Goal: Information Seeking & Learning: Understand process/instructions

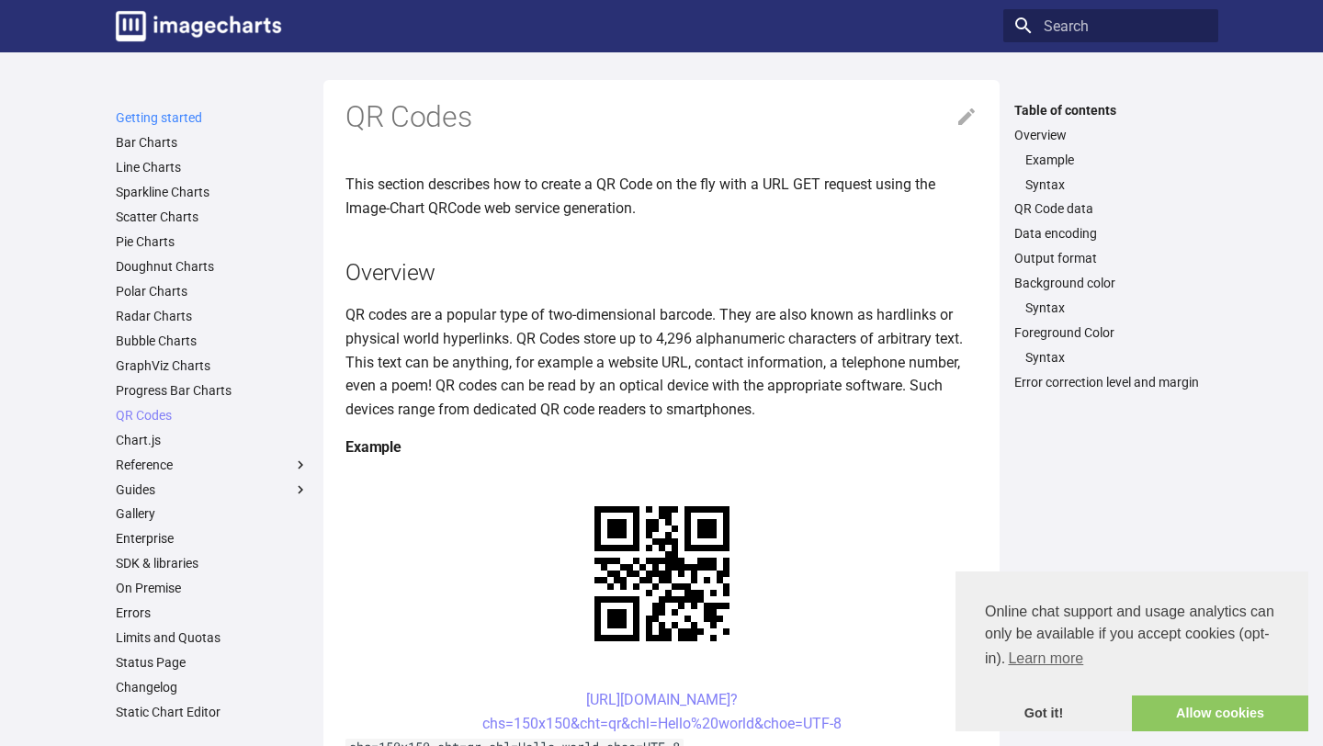
click at [184, 119] on link "Getting started" at bounding box center [212, 117] width 193 height 17
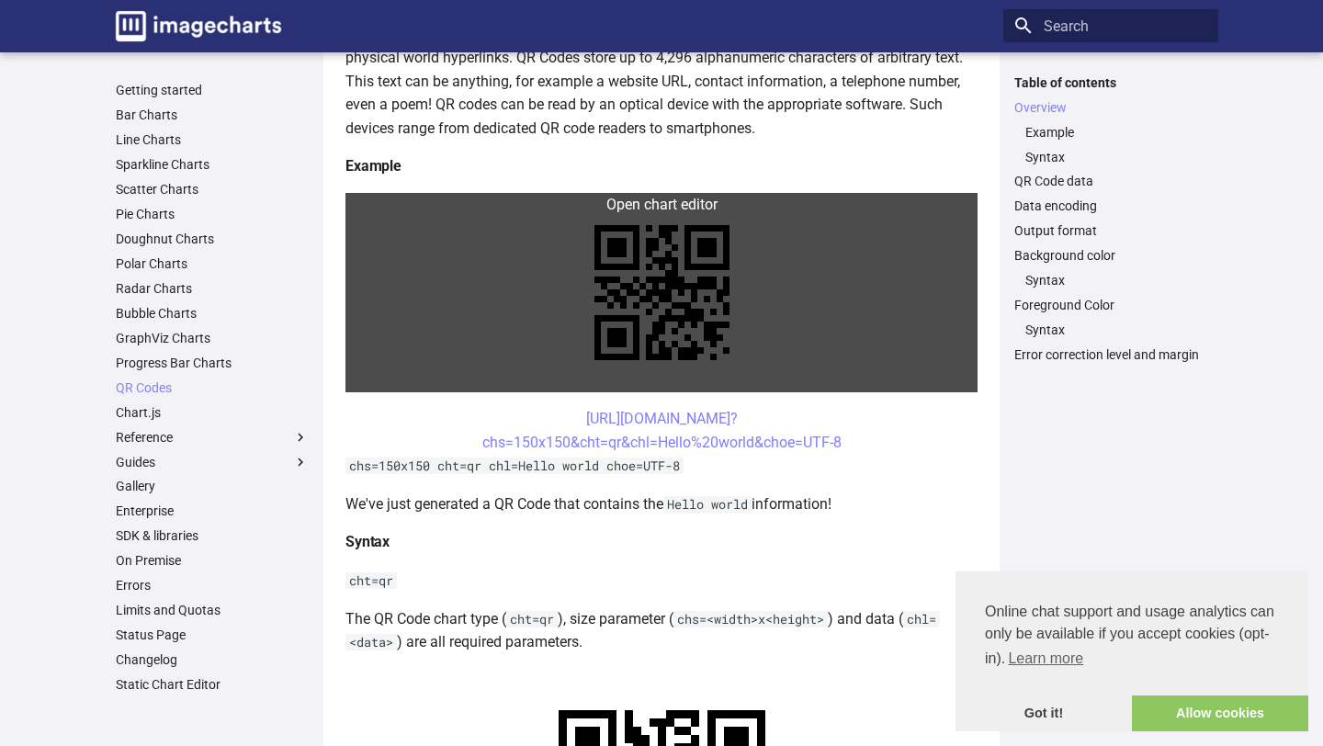
scroll to position [282, 0]
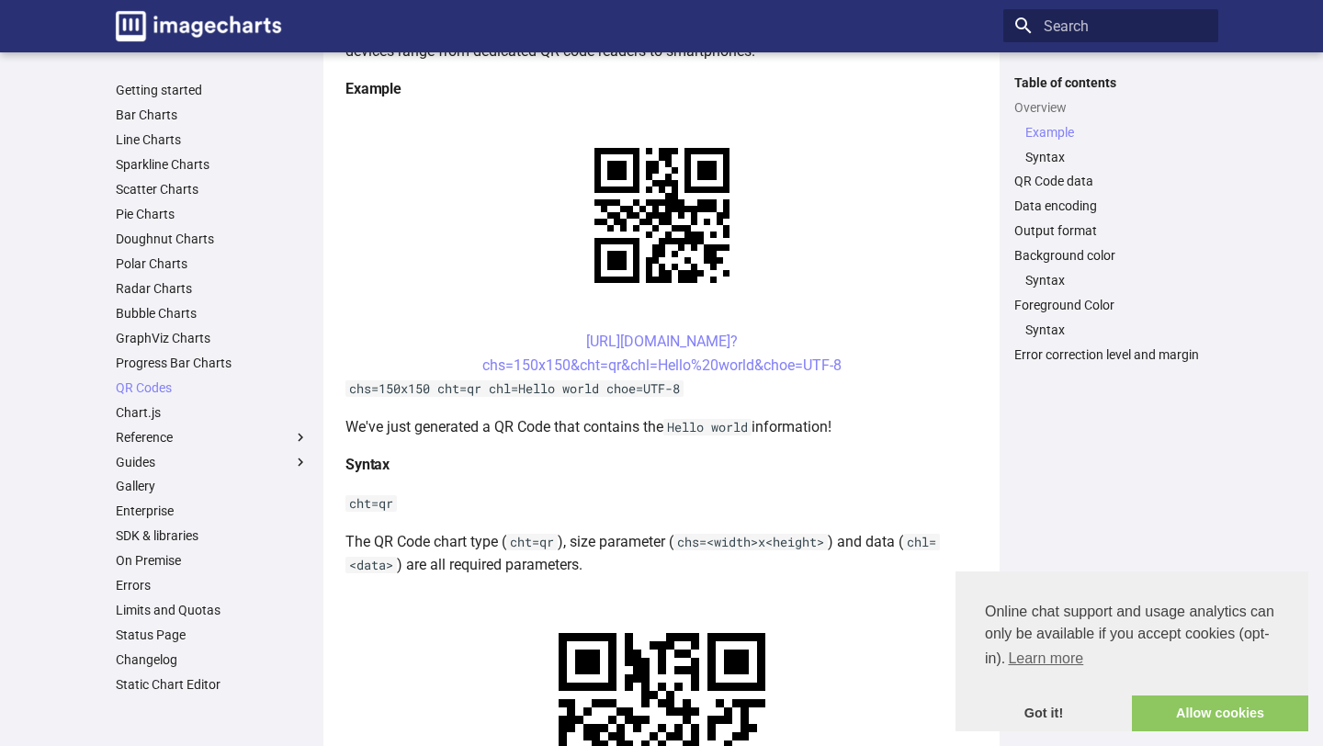
scroll to position [396, 0]
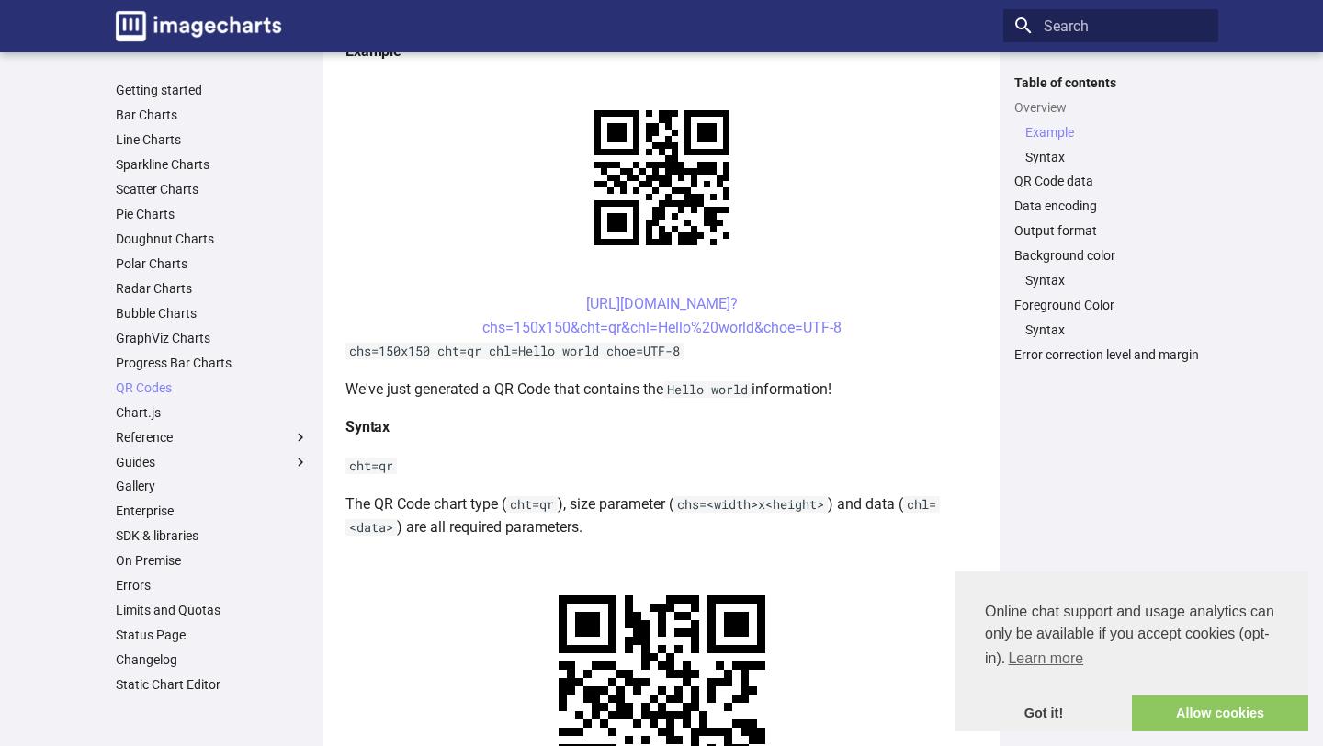
drag, startPoint x: 551, startPoint y: 301, endPoint x: 859, endPoint y: 334, distance: 310.6
click at [859, 334] on center "https://image-charts.com/chart? chs=150x150&cht=qr&chl=Hello%20world&choe=UTF-8" at bounding box center [662, 315] width 632 height 47
copy link "https://image-charts.com/chart? chs=150x150&cht=qr&chl=Hello%20world&choe=UTF-8"
click at [614, 350] on code "chs=150x150 cht=qr chl=Hello world choe=UTF-8" at bounding box center [515, 351] width 338 height 17
drag, startPoint x: 551, startPoint y: 295, endPoint x: 607, endPoint y: 335, distance: 69.1
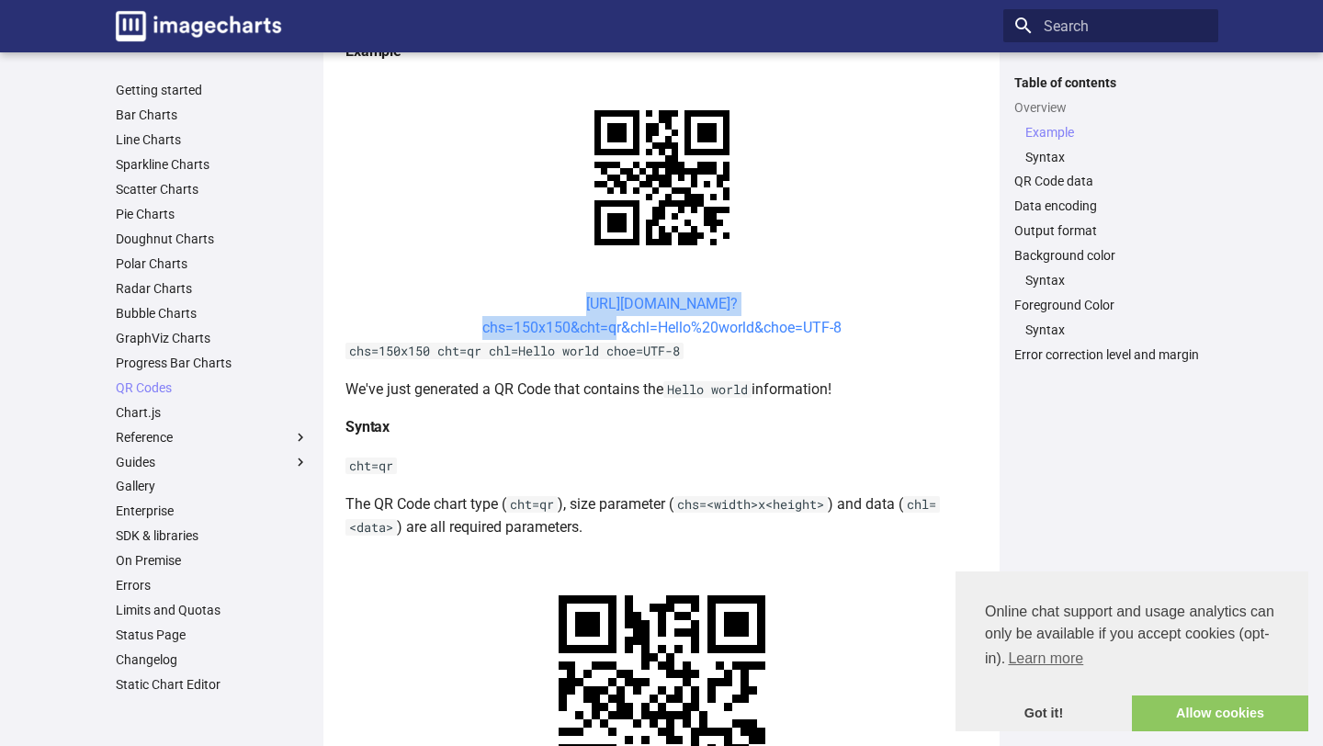
click at [607, 335] on center "https://image-charts.com/chart? chs=150x150&cht=qr&chl=Hello%20world&choe=UTF-8" at bounding box center [662, 315] width 632 height 47
copy link "https://image-charts.com/chart? chs=150x150&cht="
